Goal: Task Accomplishment & Management: Use online tool/utility

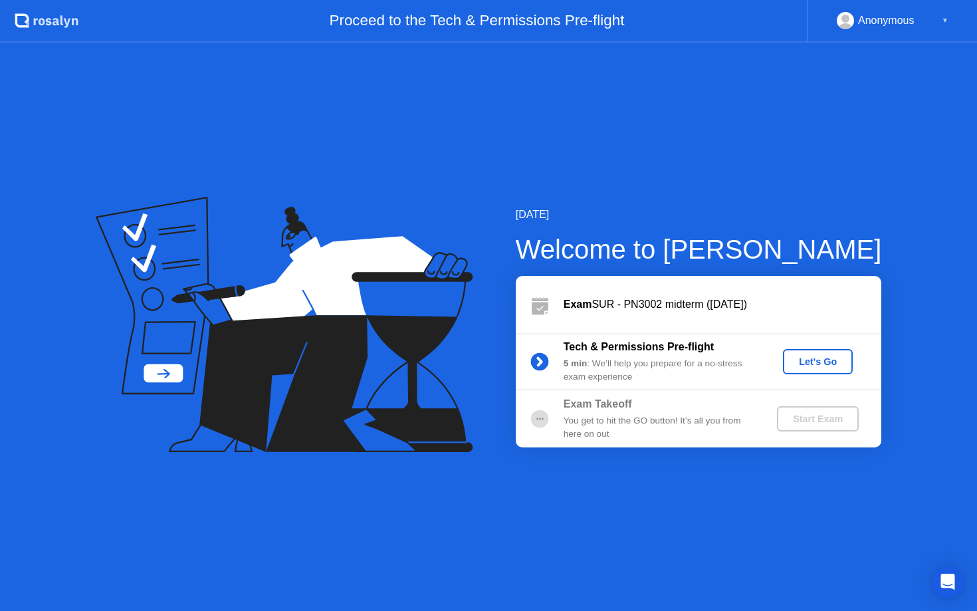
click at [821, 366] on div "Let's Go" at bounding box center [817, 361] width 59 height 11
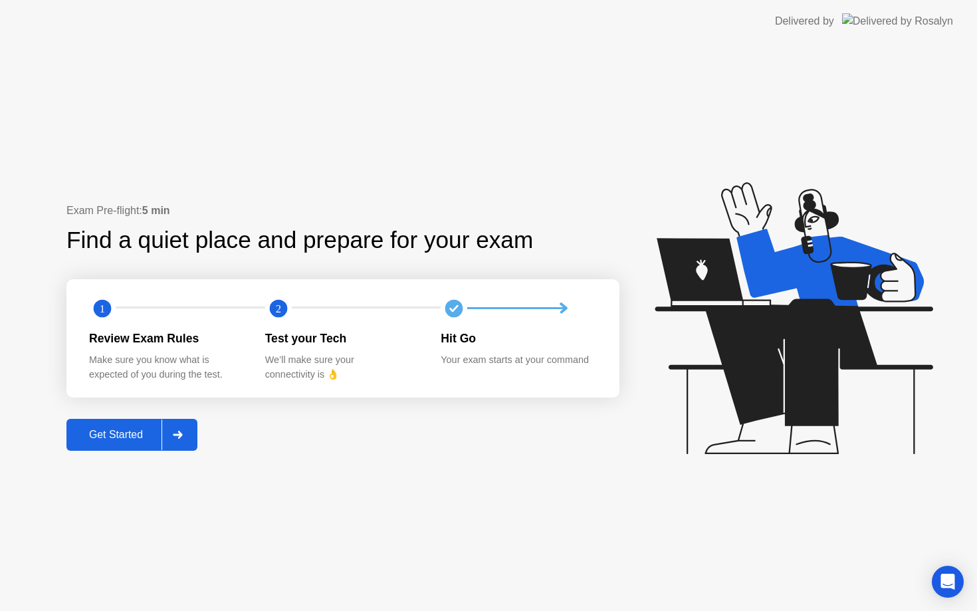
click at [126, 436] on div "Get Started" at bounding box center [115, 435] width 91 height 12
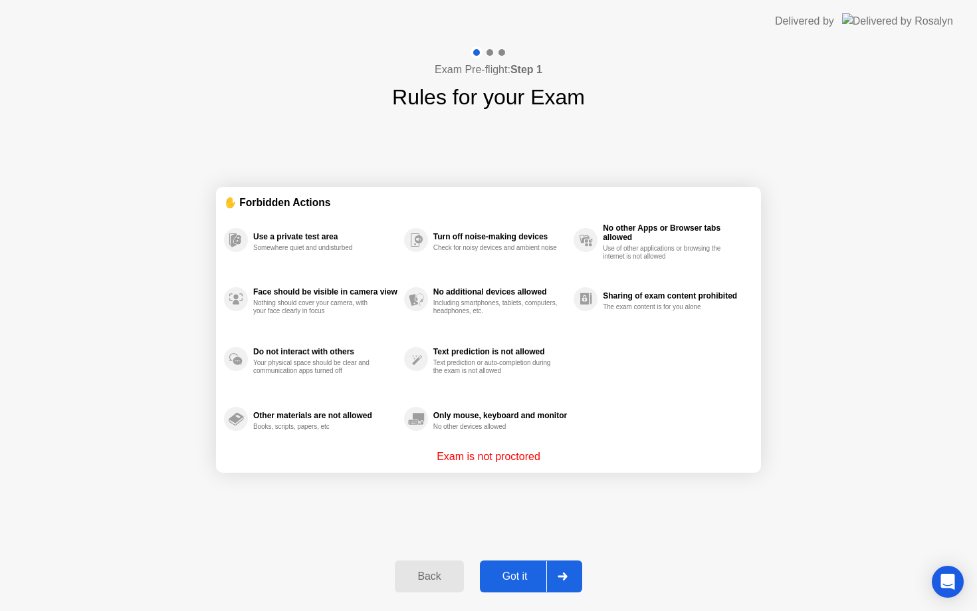
click at [527, 582] on div "Got it" at bounding box center [515, 576] width 62 height 12
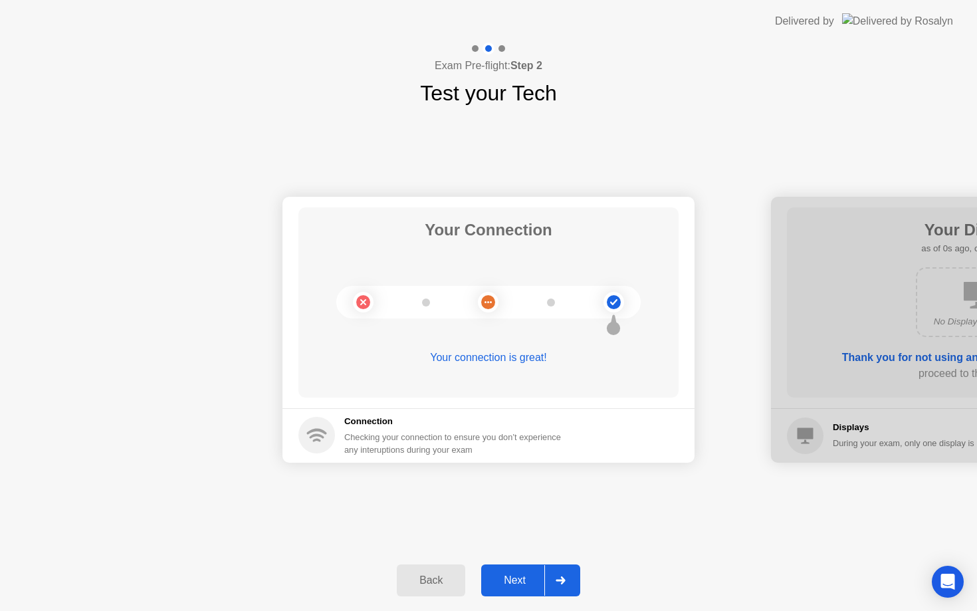
click at [529, 584] on div "Next" at bounding box center [514, 580] width 59 height 12
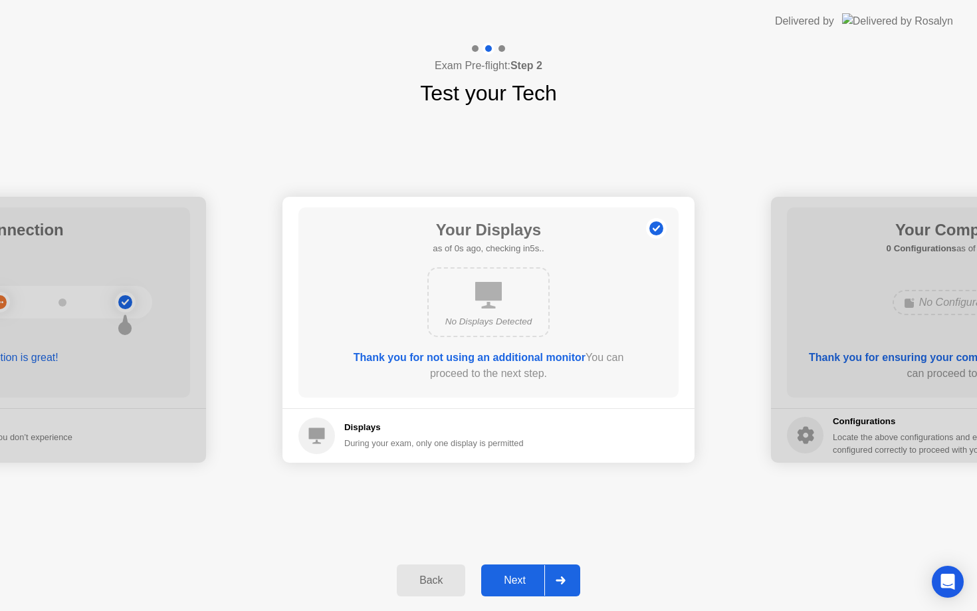
click at [529, 584] on div "Next" at bounding box center [514, 580] width 59 height 12
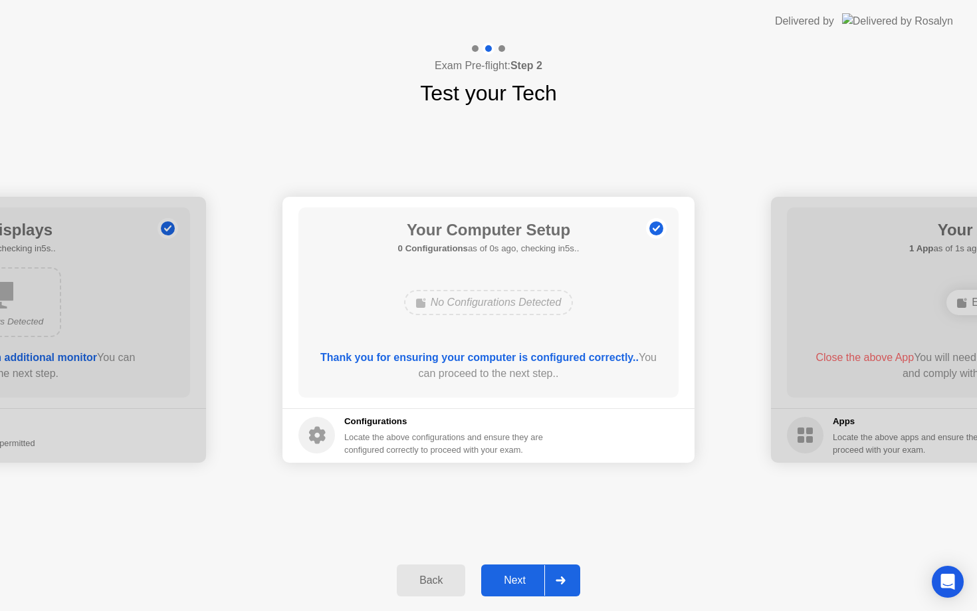
click at [529, 584] on div "Next" at bounding box center [514, 580] width 59 height 12
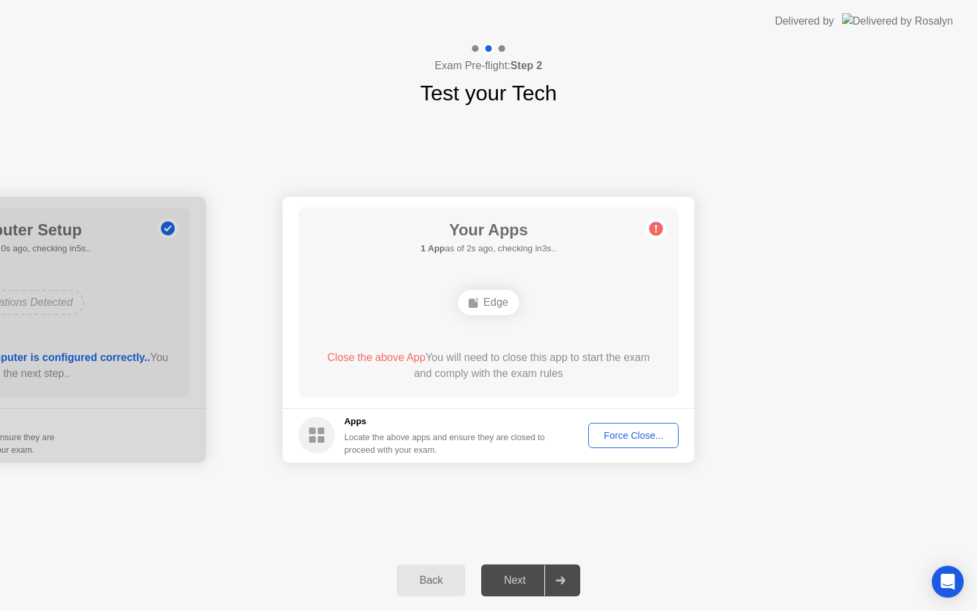
click at [644, 439] on div "Force Close..." at bounding box center [633, 435] width 81 height 11
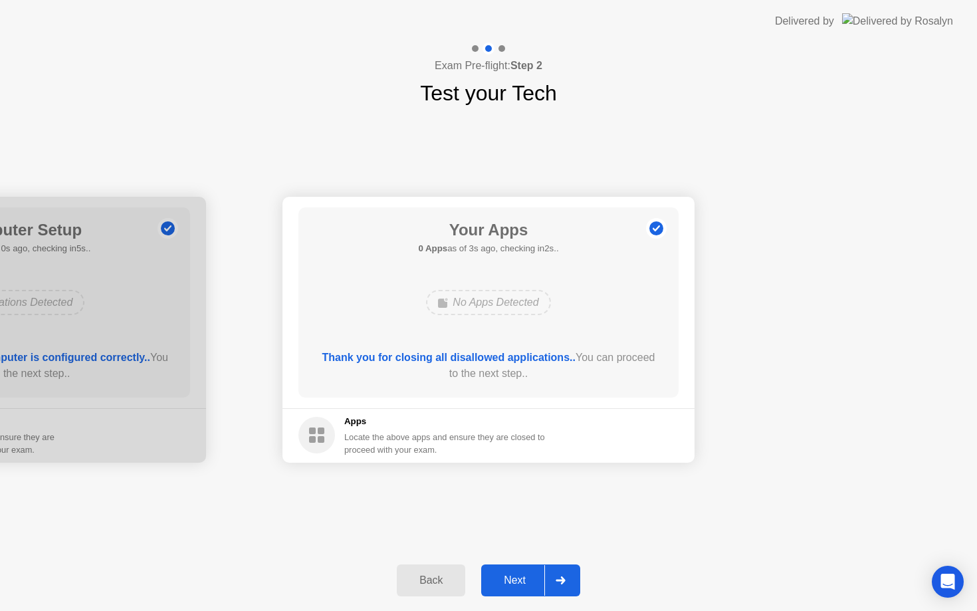
click at [519, 583] on div "Next" at bounding box center [514, 580] width 59 height 12
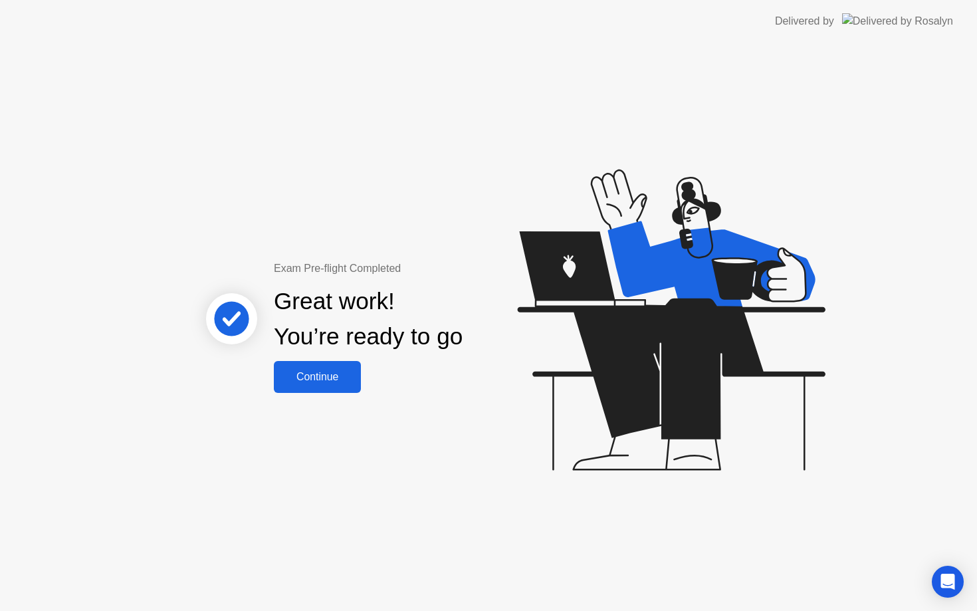
click at [336, 373] on div "Continue" at bounding box center [317, 377] width 79 height 12
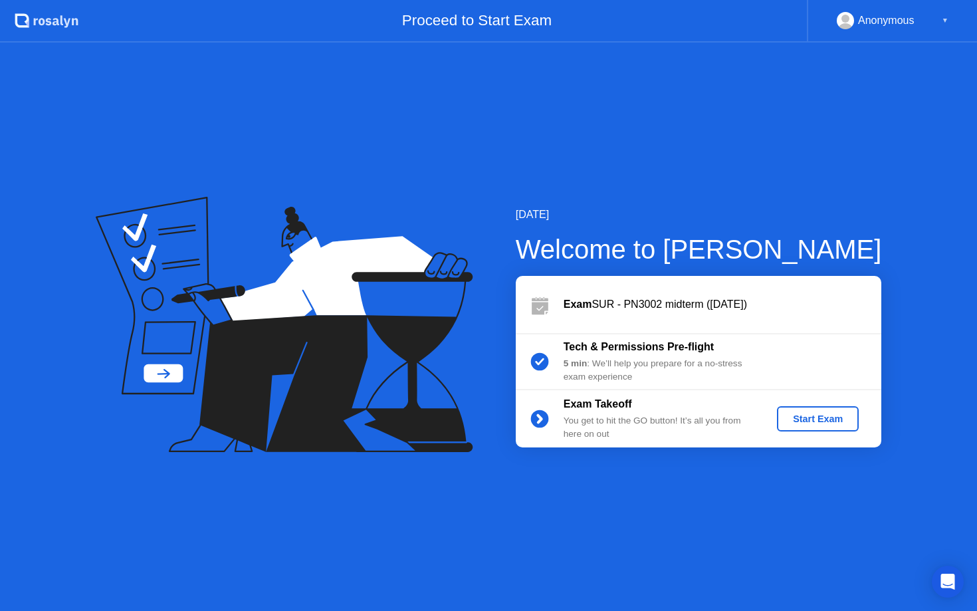
click at [822, 424] on div "Start Exam" at bounding box center [818, 419] width 71 height 11
